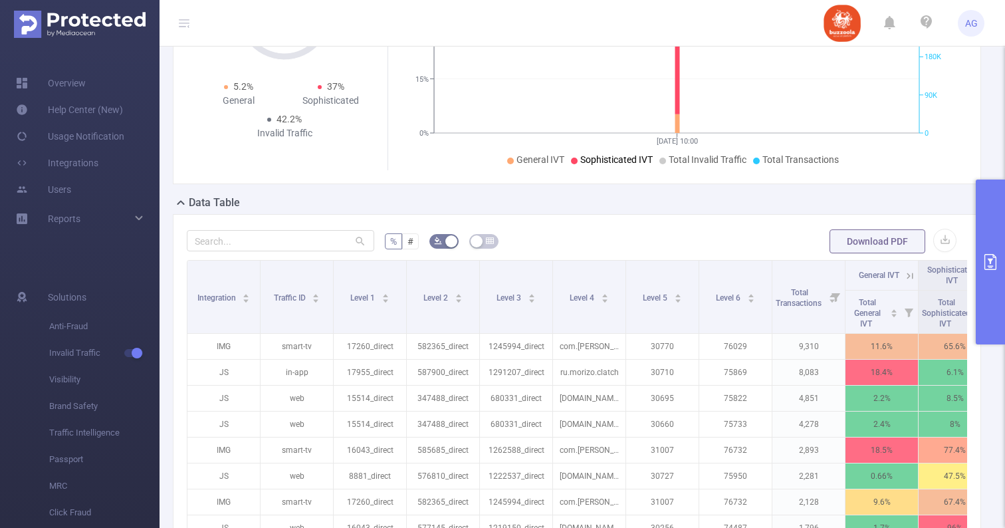
scroll to position [250, 0]
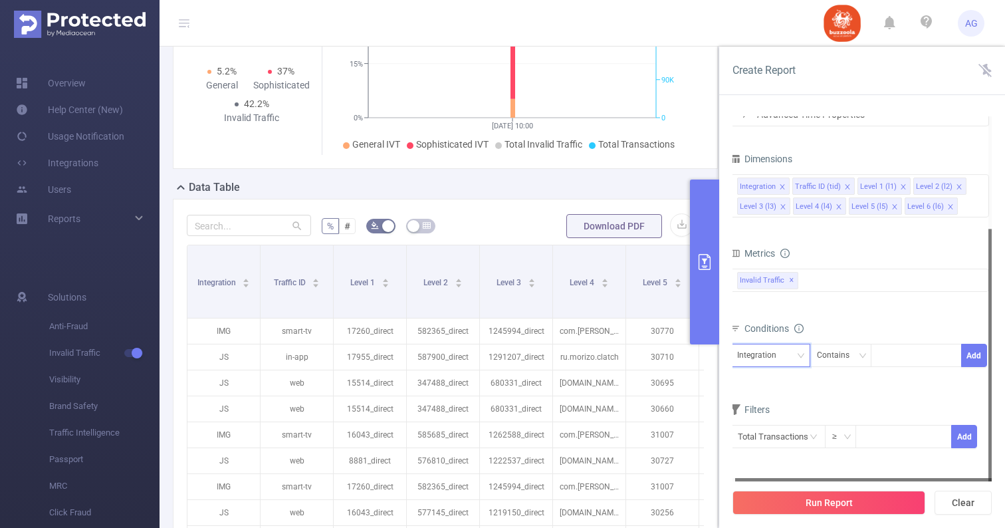
click at [747, 348] on div "Integration" at bounding box center [761, 355] width 49 height 22
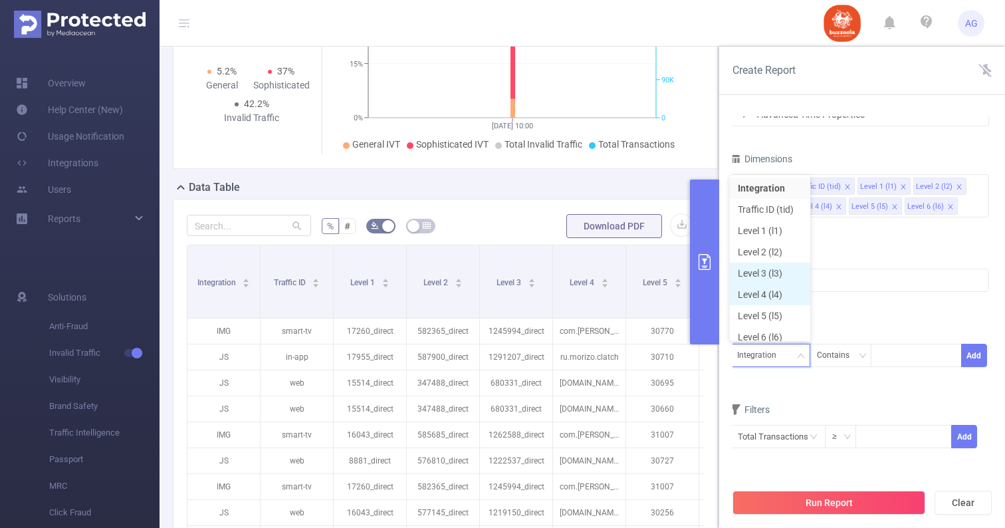
scroll to position [7, 0]
click at [778, 219] on li "Level 1 (l1)" at bounding box center [770, 223] width 80 height 21
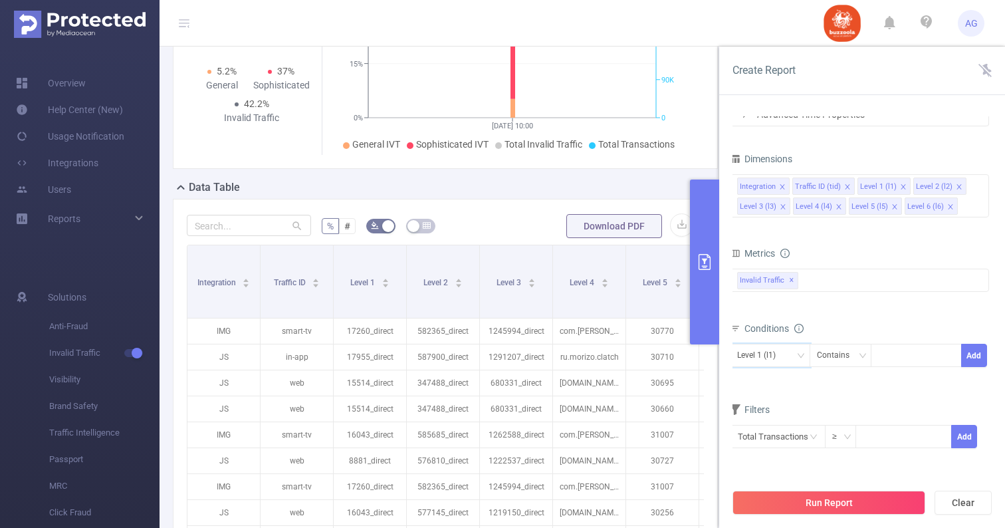
click at [844, 369] on div "Level 1 (l1) Contains Add" at bounding box center [859, 359] width 259 height 30
click at [844, 358] on div "Contains" at bounding box center [838, 355] width 42 height 22
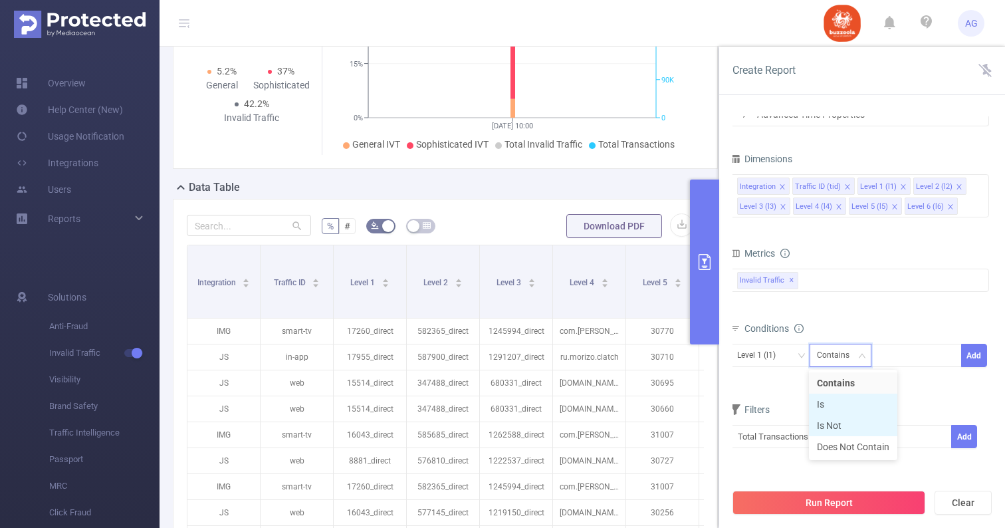
click at [839, 408] on li "Is" at bounding box center [853, 403] width 88 height 21
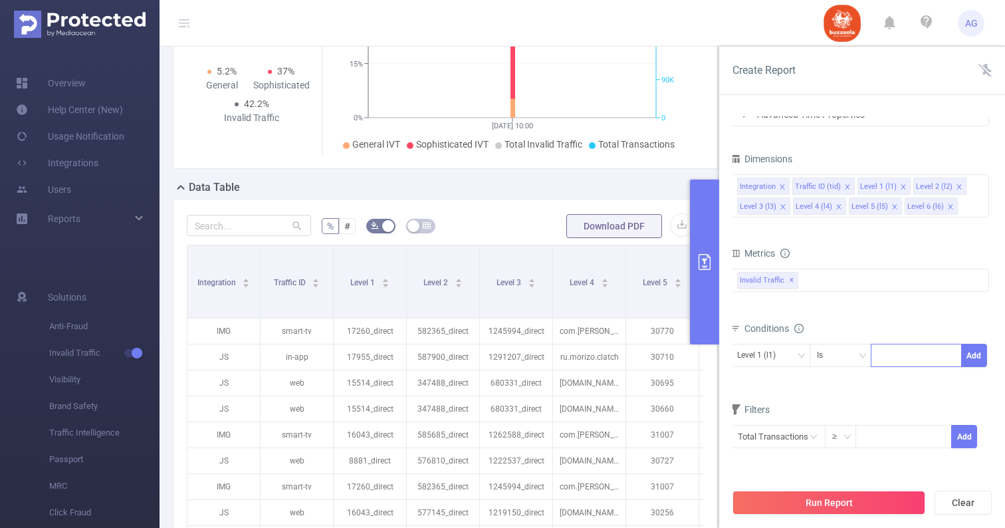
click at [902, 352] on div at bounding box center [916, 355] width 76 height 22
paste input "17260"
type input "17260"
click at [974, 355] on button "Add" at bounding box center [974, 355] width 26 height 23
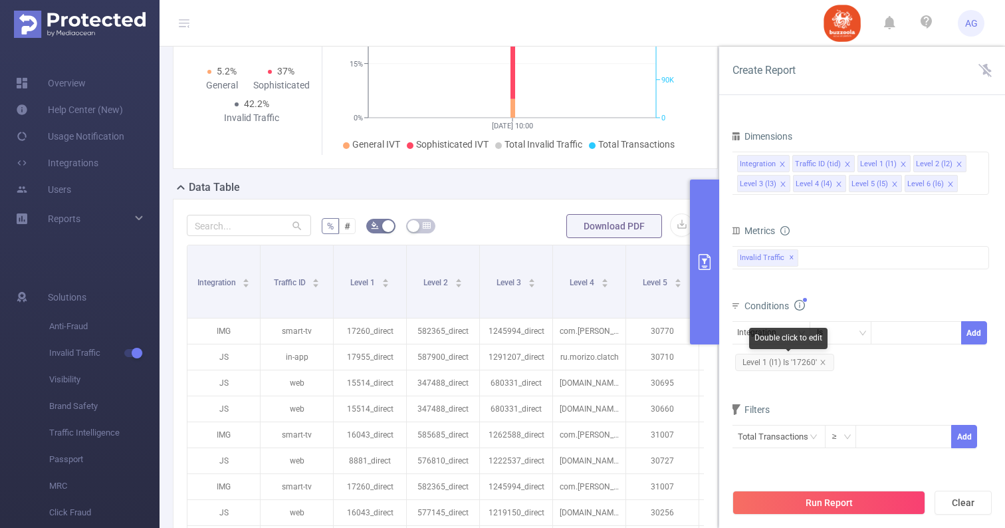
click at [815, 364] on span "Level 1 (l1) Is '17260'" at bounding box center [784, 362] width 99 height 17
click at [811, 364] on span "Level 1 (l1) Is '17260'" at bounding box center [784, 362] width 99 height 17
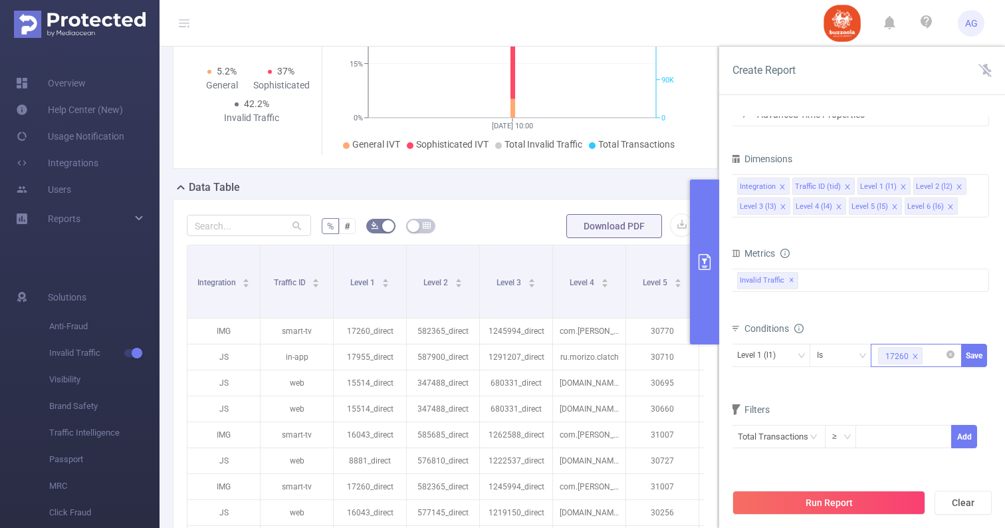
click at [931, 356] on div "17260" at bounding box center [916, 355] width 76 height 22
paste input "17321"
type input "17321"
click at [926, 379] on li "17321" at bounding box center [916, 382] width 91 height 21
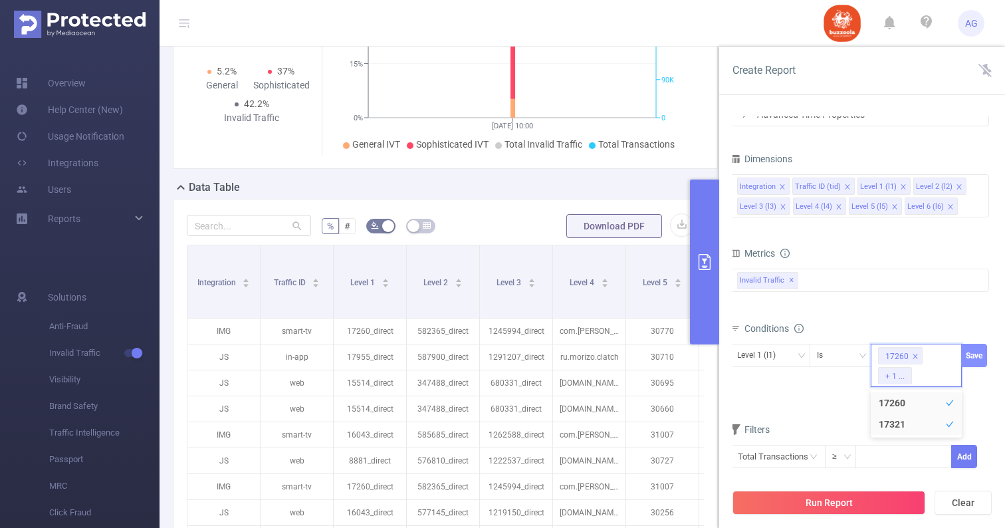
click at [983, 356] on button "Save" at bounding box center [974, 355] width 26 height 23
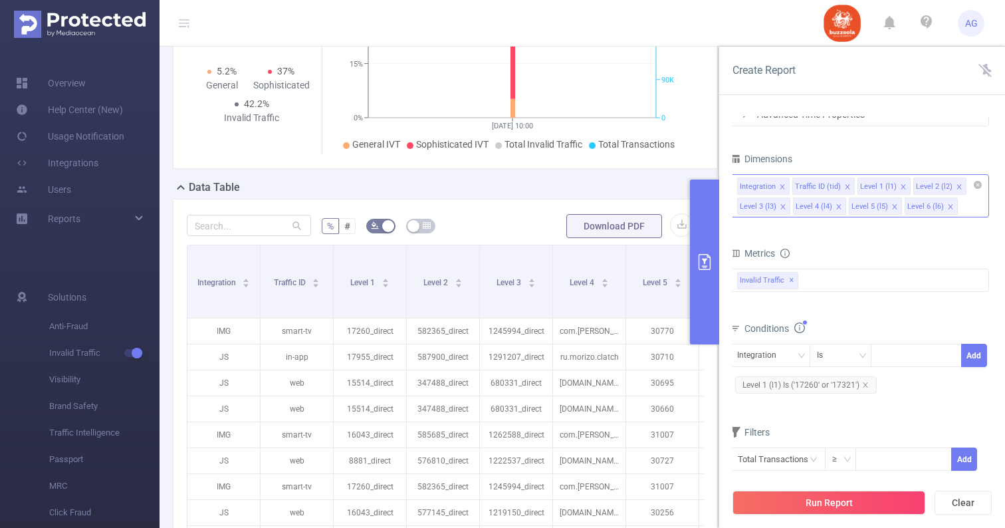
click at [956, 185] on icon "icon: close" at bounding box center [958, 186] width 5 height 5
click at [783, 206] on icon "icon: close" at bounding box center [783, 206] width 7 height 7
click at [780, 206] on icon "icon: close" at bounding box center [783, 206] width 7 height 7
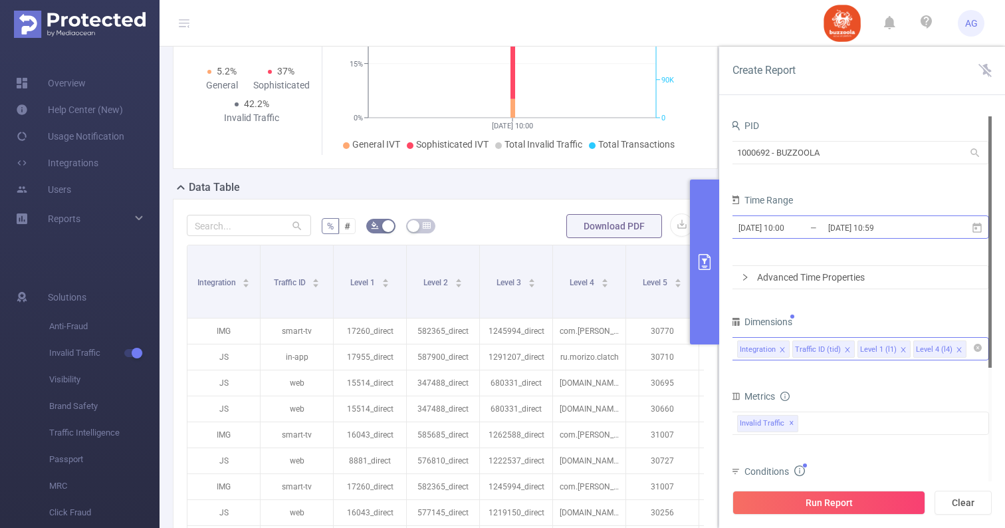
click at [781, 226] on input "[DATE] 10:00" at bounding box center [791, 228] width 108 height 18
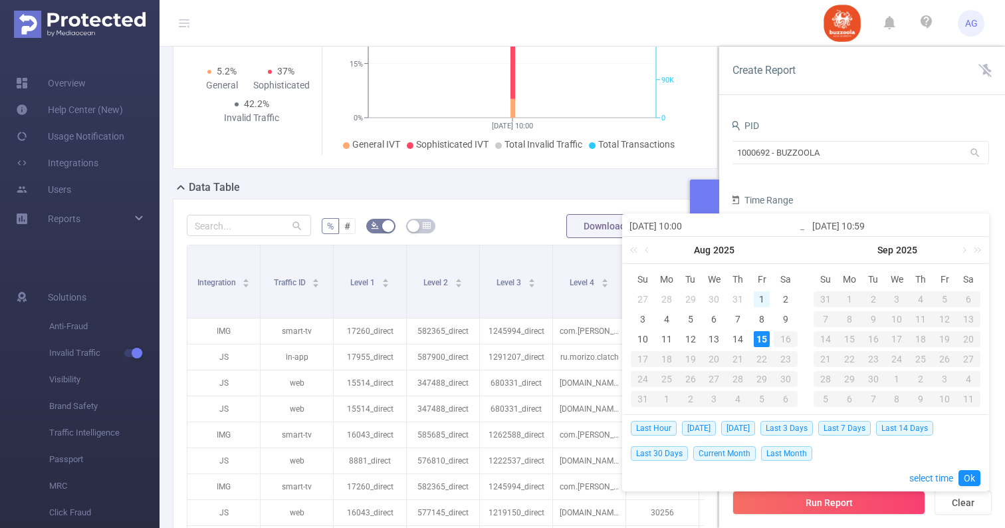
click at [764, 296] on div "1" at bounding box center [762, 299] width 16 height 16
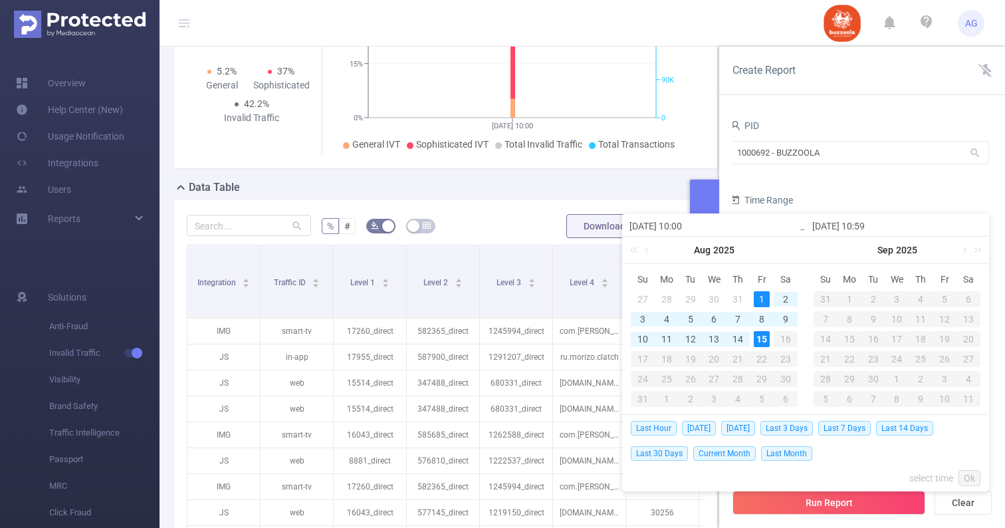
click at [760, 344] on div "15" at bounding box center [762, 339] width 16 height 16
type input "[DATE] 10:00"
click at [970, 477] on link "Ok" at bounding box center [969, 478] width 22 height 16
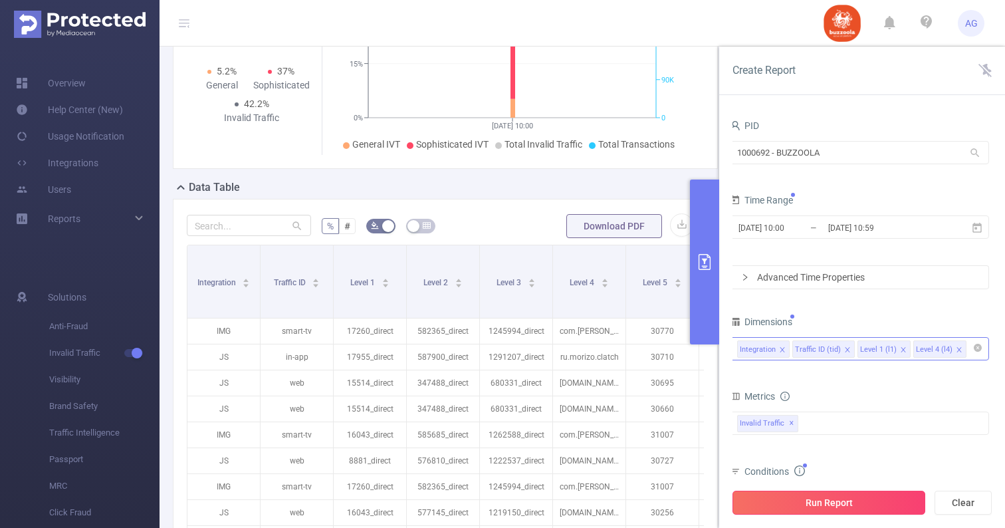
click at [869, 502] on button "Run Report" at bounding box center [828, 502] width 193 height 24
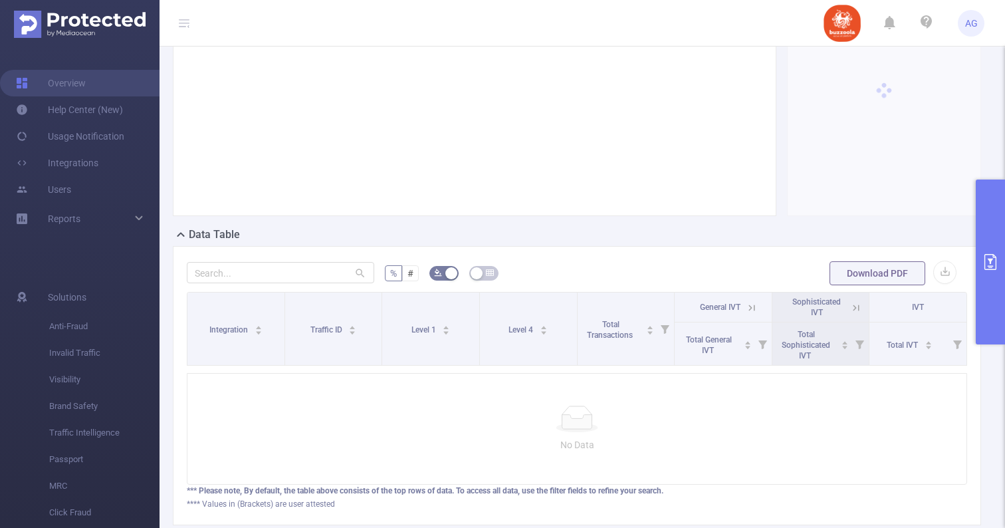
scroll to position [103, 0]
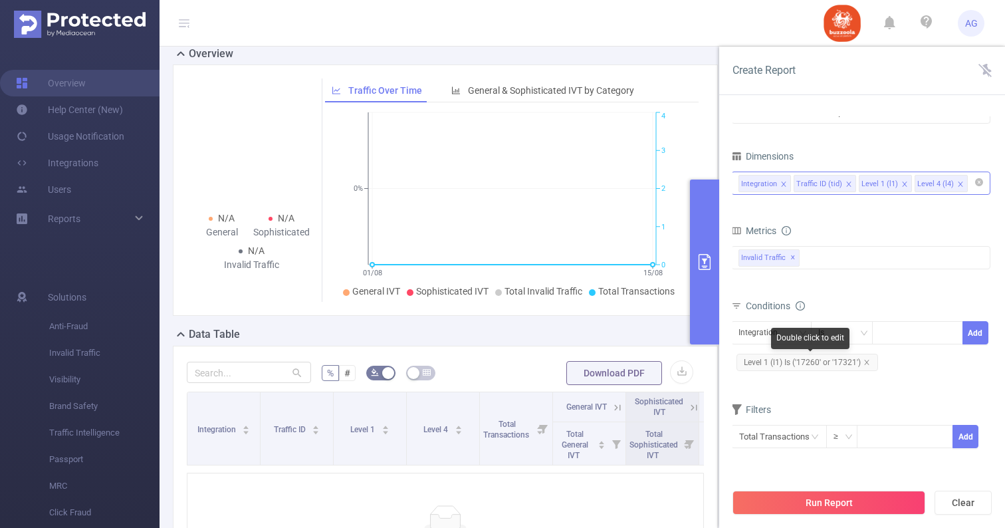
click at [815, 364] on span "Level 1 (l1) Is ('17260' or '17321')" at bounding box center [807, 362] width 142 height 17
click at [820, 363] on span "Level 1 (l1) Is ('17260' or '17321')" at bounding box center [807, 362] width 142 height 17
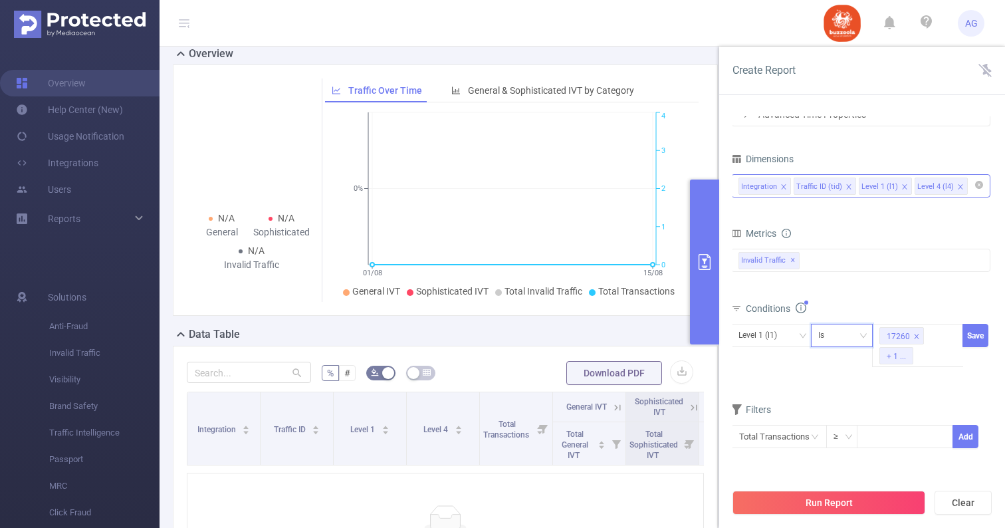
click at [854, 332] on div "Is" at bounding box center [842, 335] width 48 height 22
click at [854, 365] on li "Contains" at bounding box center [854, 362] width 88 height 21
click at [980, 338] on button "Save" at bounding box center [975, 335] width 26 height 23
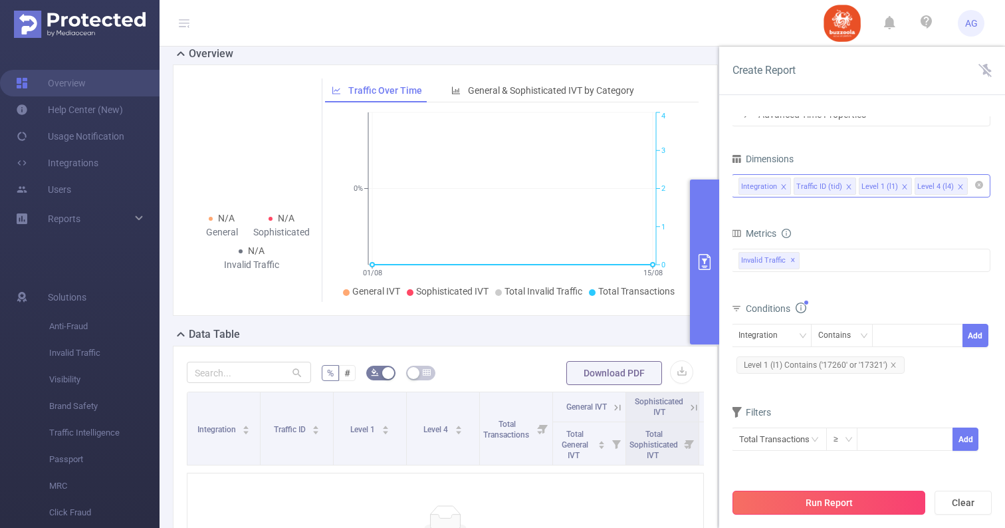
click at [833, 502] on button "Run Report" at bounding box center [828, 502] width 193 height 24
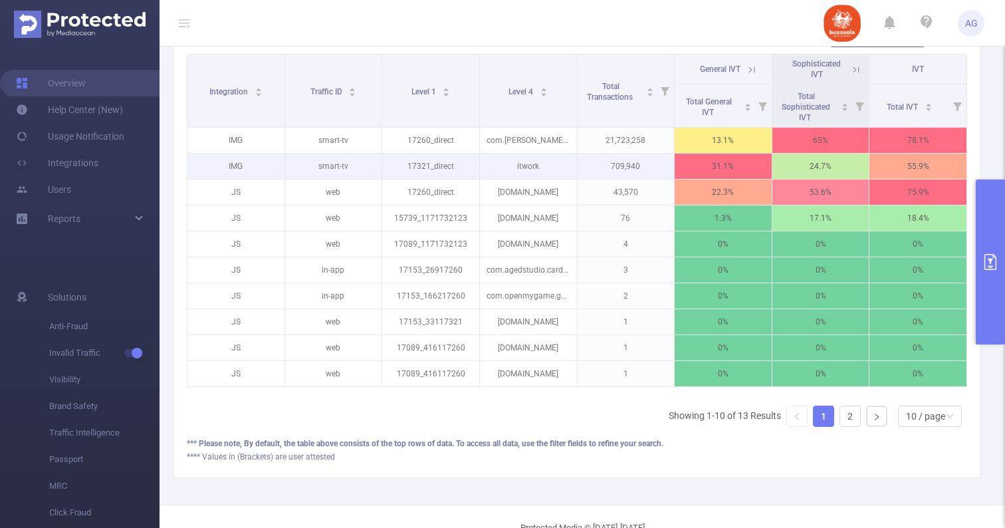
scroll to position [0, 3]
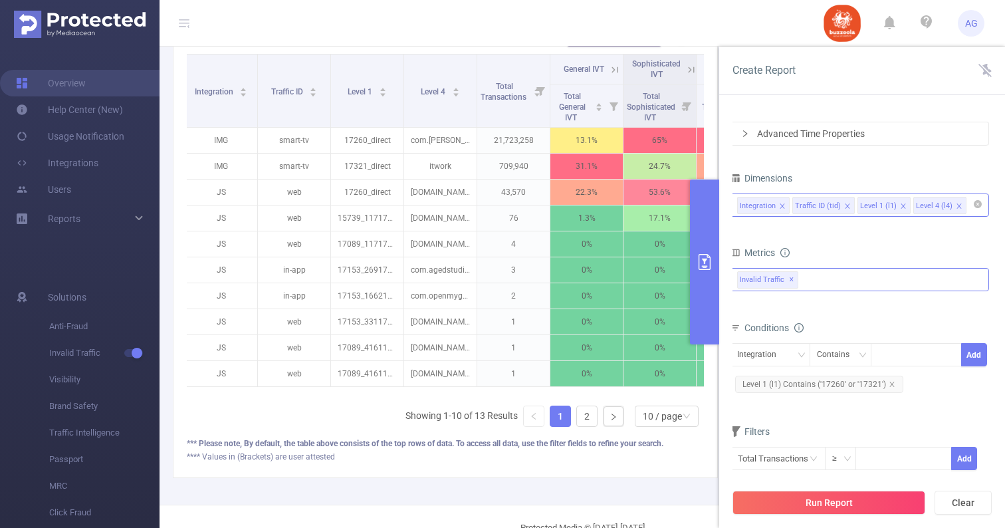
click at [849, 281] on div "Invalid Traffic ✕" at bounding box center [859, 279] width 259 height 23
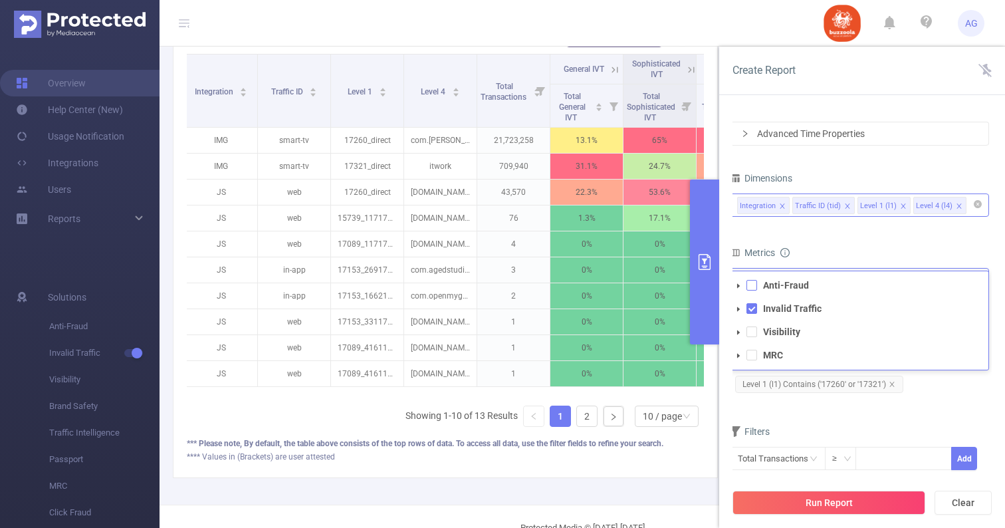
click at [750, 283] on span at bounding box center [751, 285] width 11 height 11
click at [837, 496] on button "Run Report" at bounding box center [828, 502] width 193 height 24
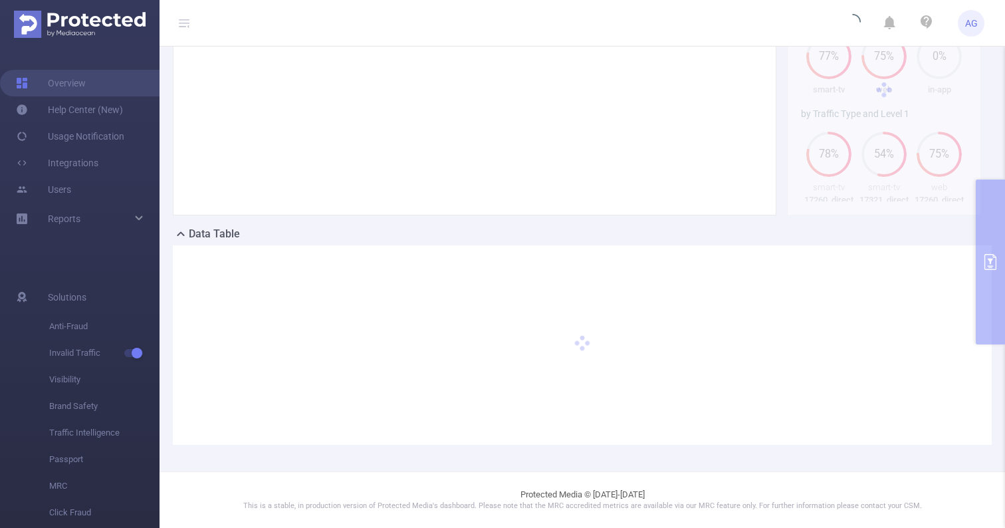
scroll to position [203, 0]
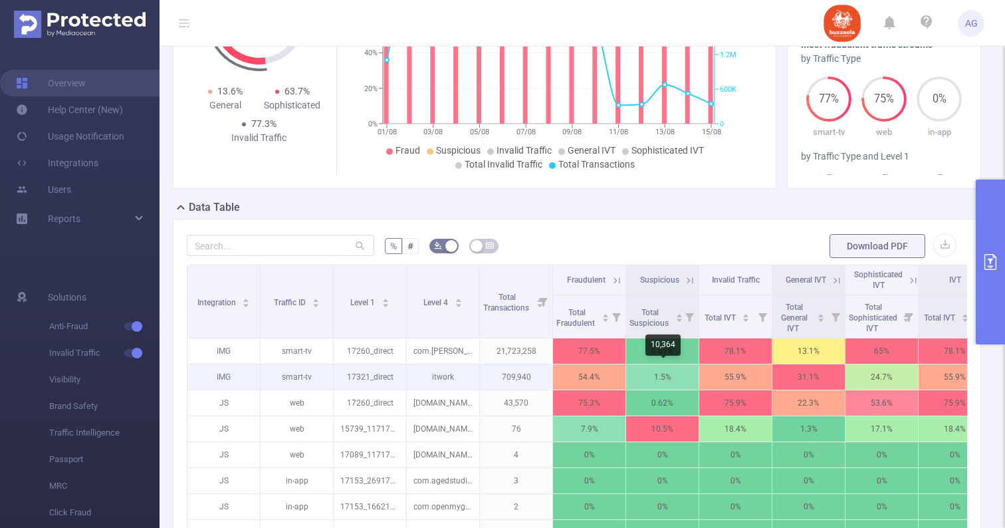
scroll to position [245, 0]
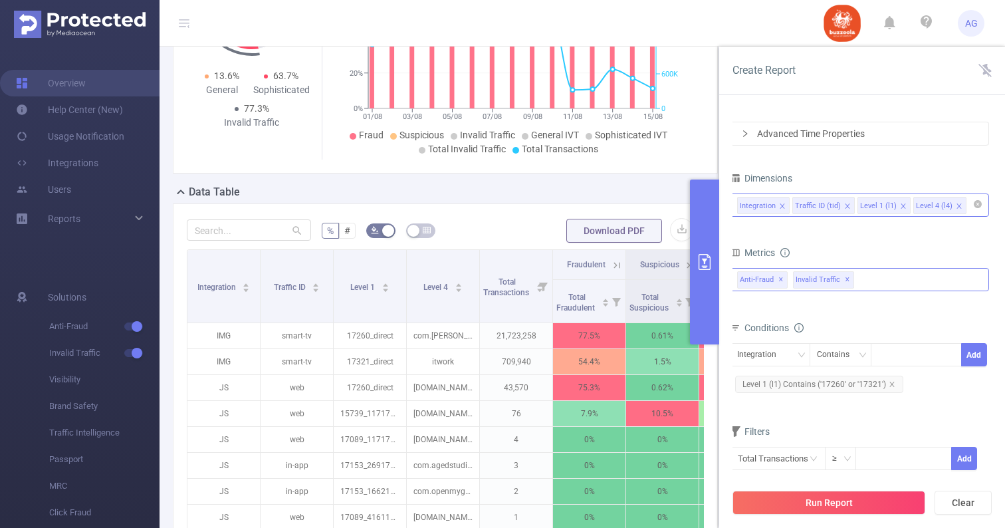
click at [778, 277] on span "✕" at bounding box center [780, 280] width 5 height 16
click at [807, 504] on button "Run Report" at bounding box center [828, 502] width 193 height 24
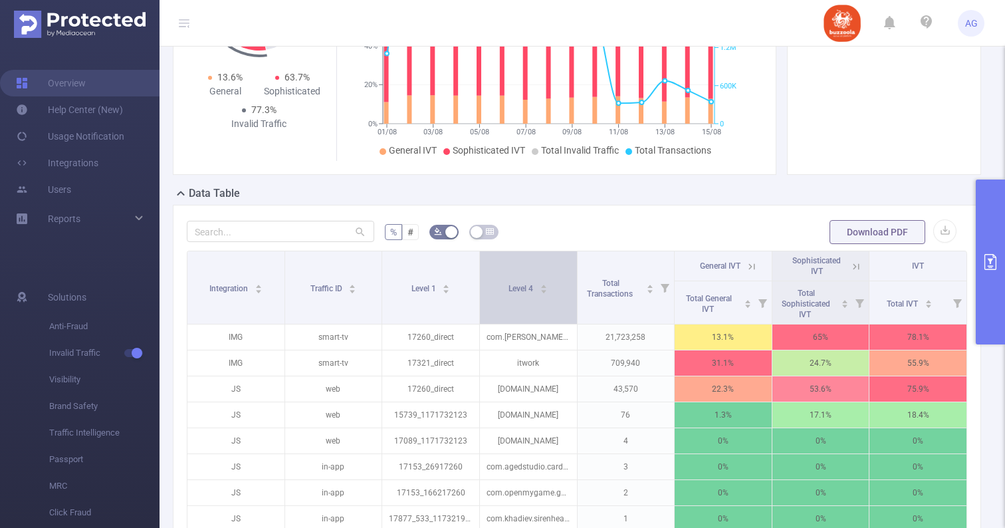
scroll to position [279, 0]
